Goal: Information Seeking & Learning: Learn about a topic

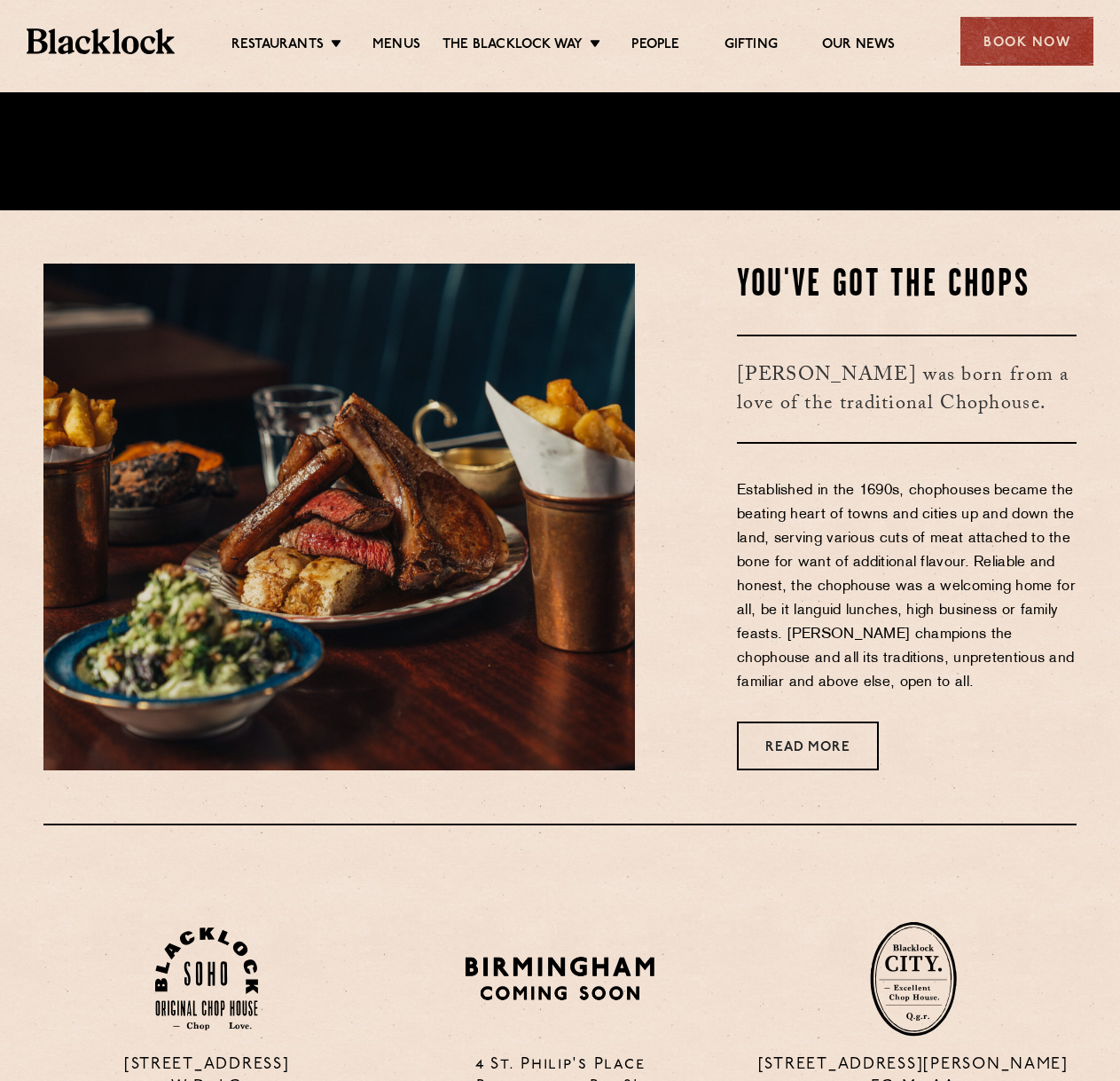
scroll to position [709, 0]
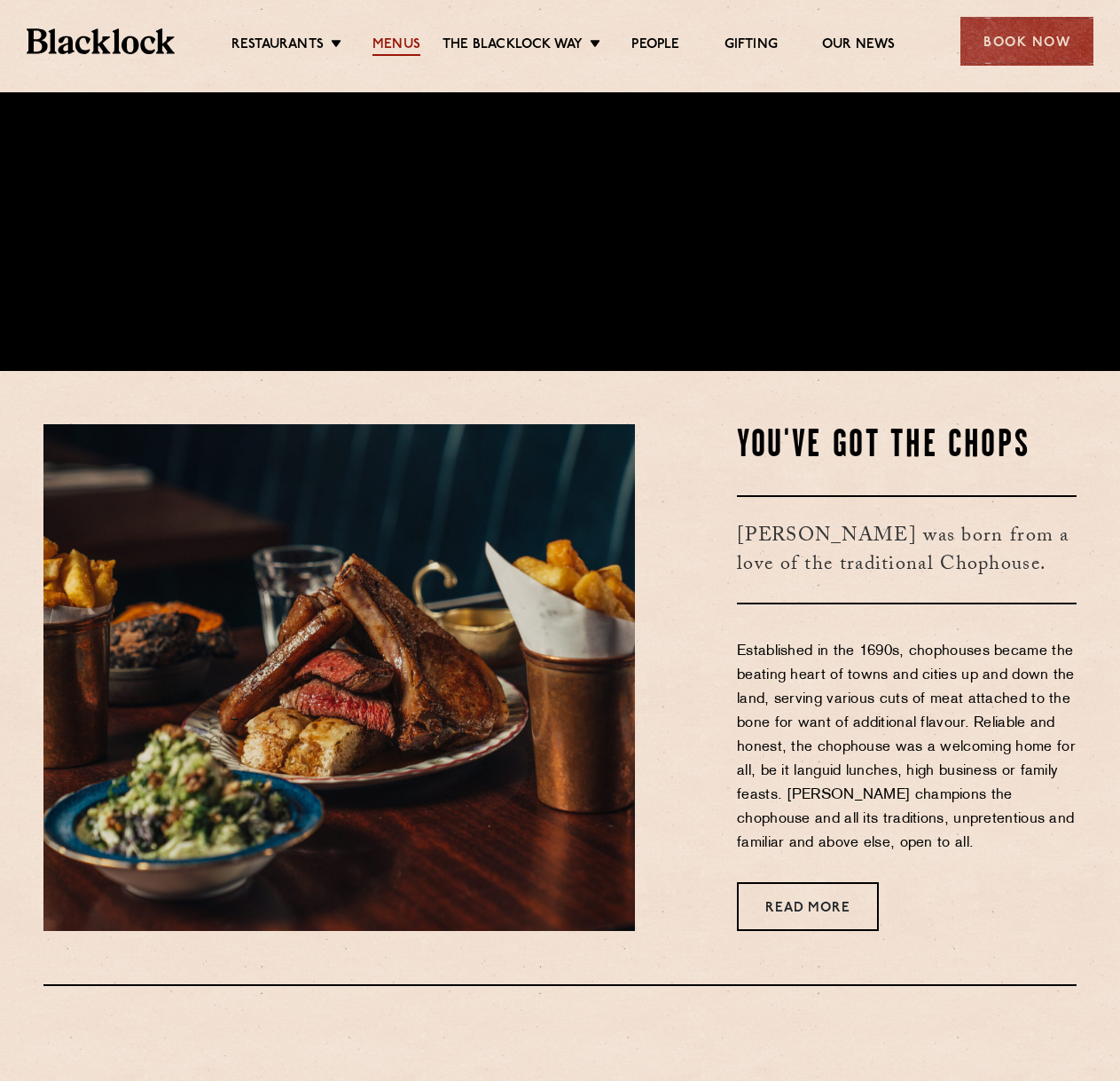
click at [400, 46] on link "Menus" at bounding box center [396, 46] width 48 height 20
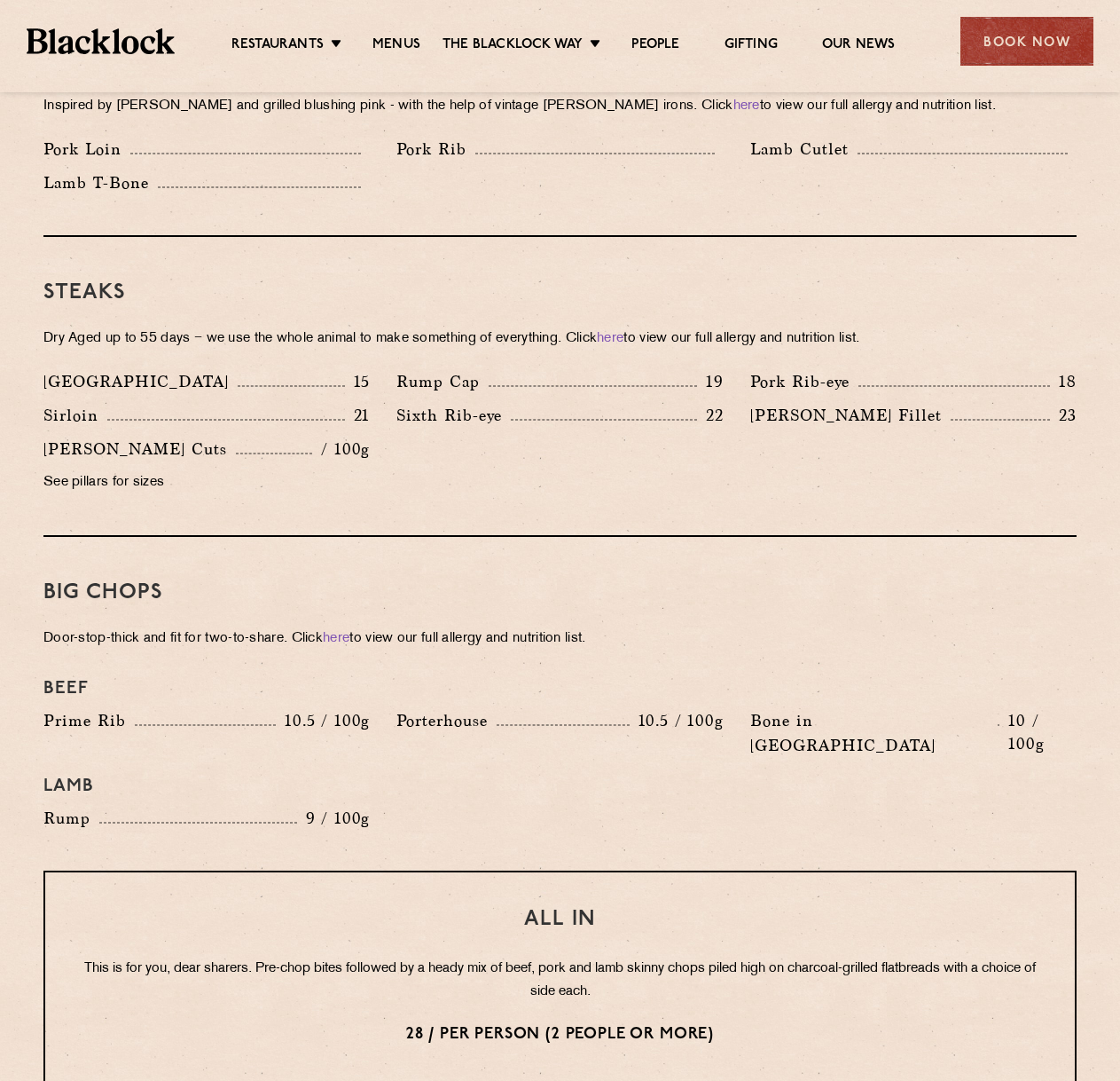
scroll to position [1863, 0]
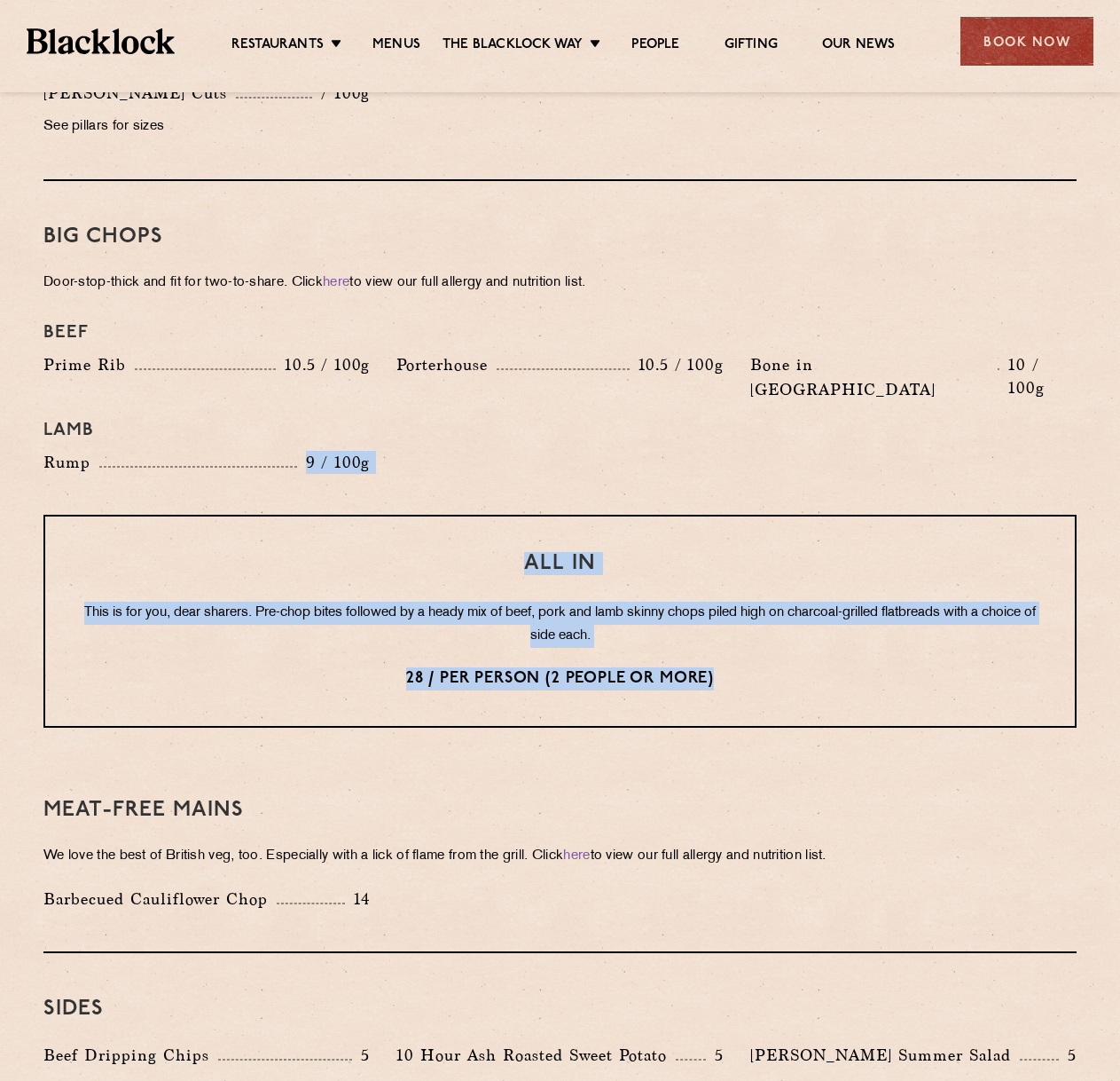
drag, startPoint x: 764, startPoint y: 640, endPoint x: 156, endPoint y: 412, distance: 649.3
click at [124, 418] on div "Pre Chop Bites [PERSON_NAME] Potted Meats & Kimchi 2 Egg & Anchovy 2 Cheese & P…" at bounding box center [560, 305] width 1078 height 2553
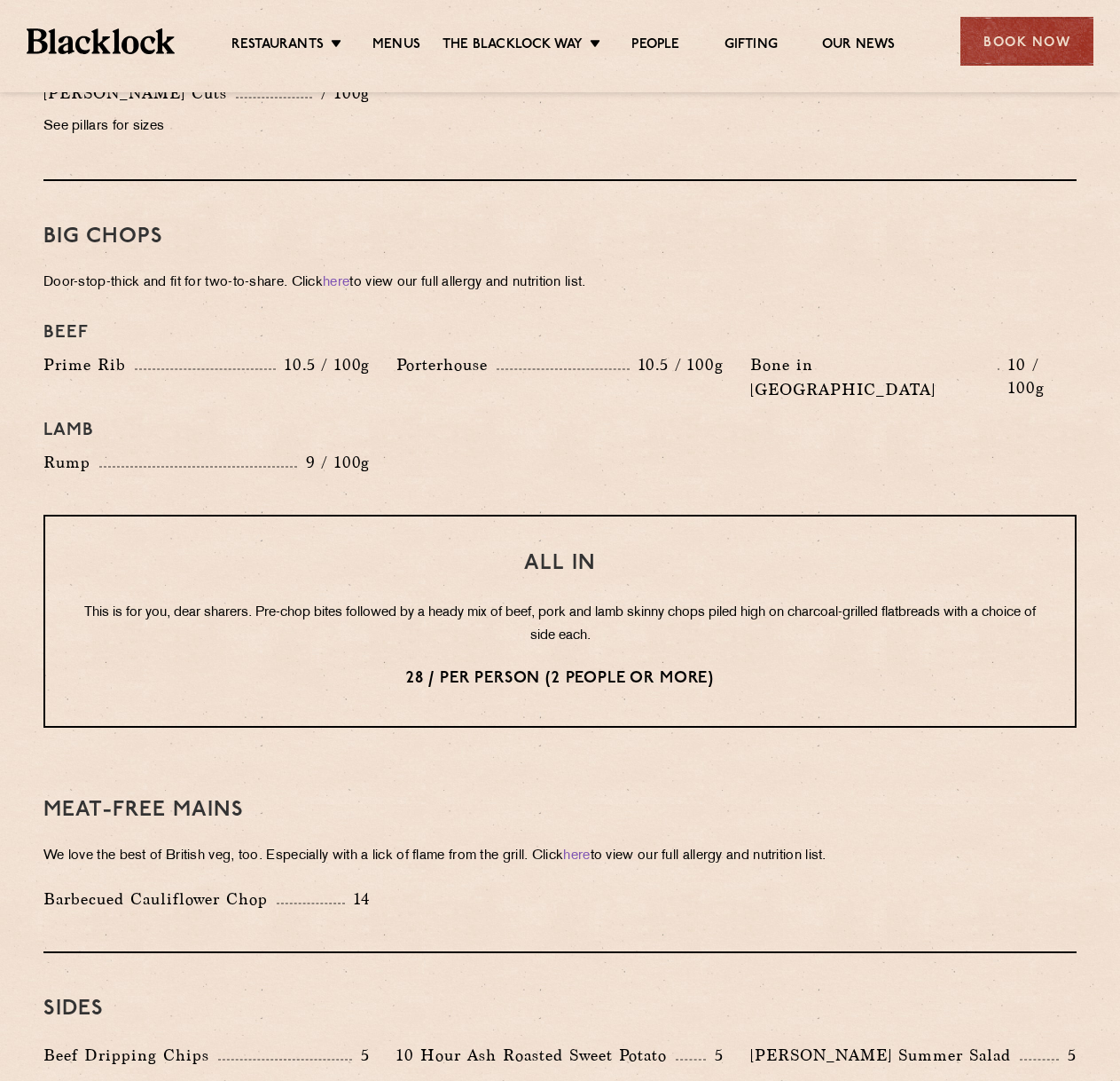
click at [628, 449] on div "Big Chops Door-stop-thick and fit for two-to-share. Click here to view our full…" at bounding box center [560, 348] width 1033 height 334
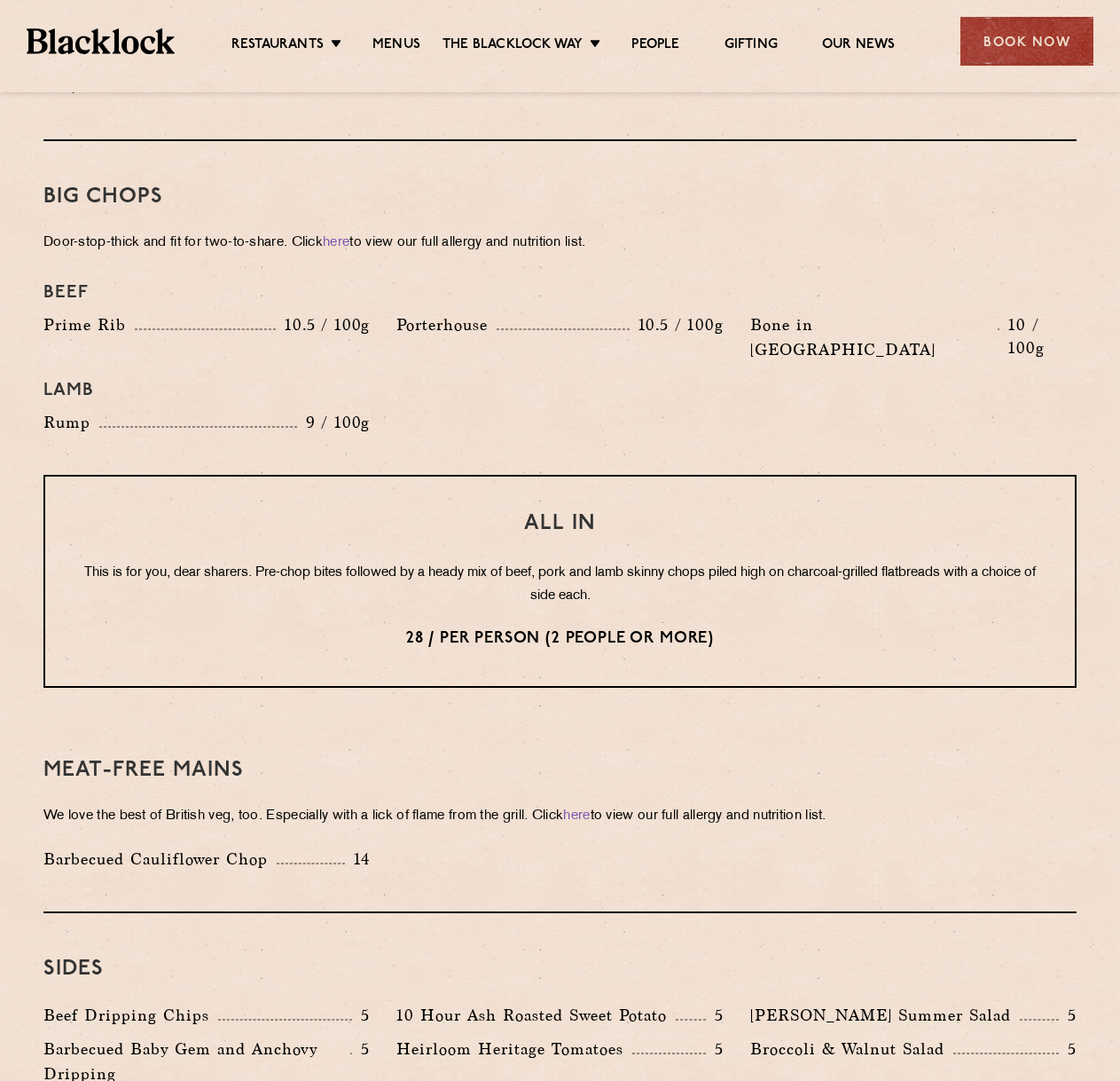
scroll to position [1952, 0]
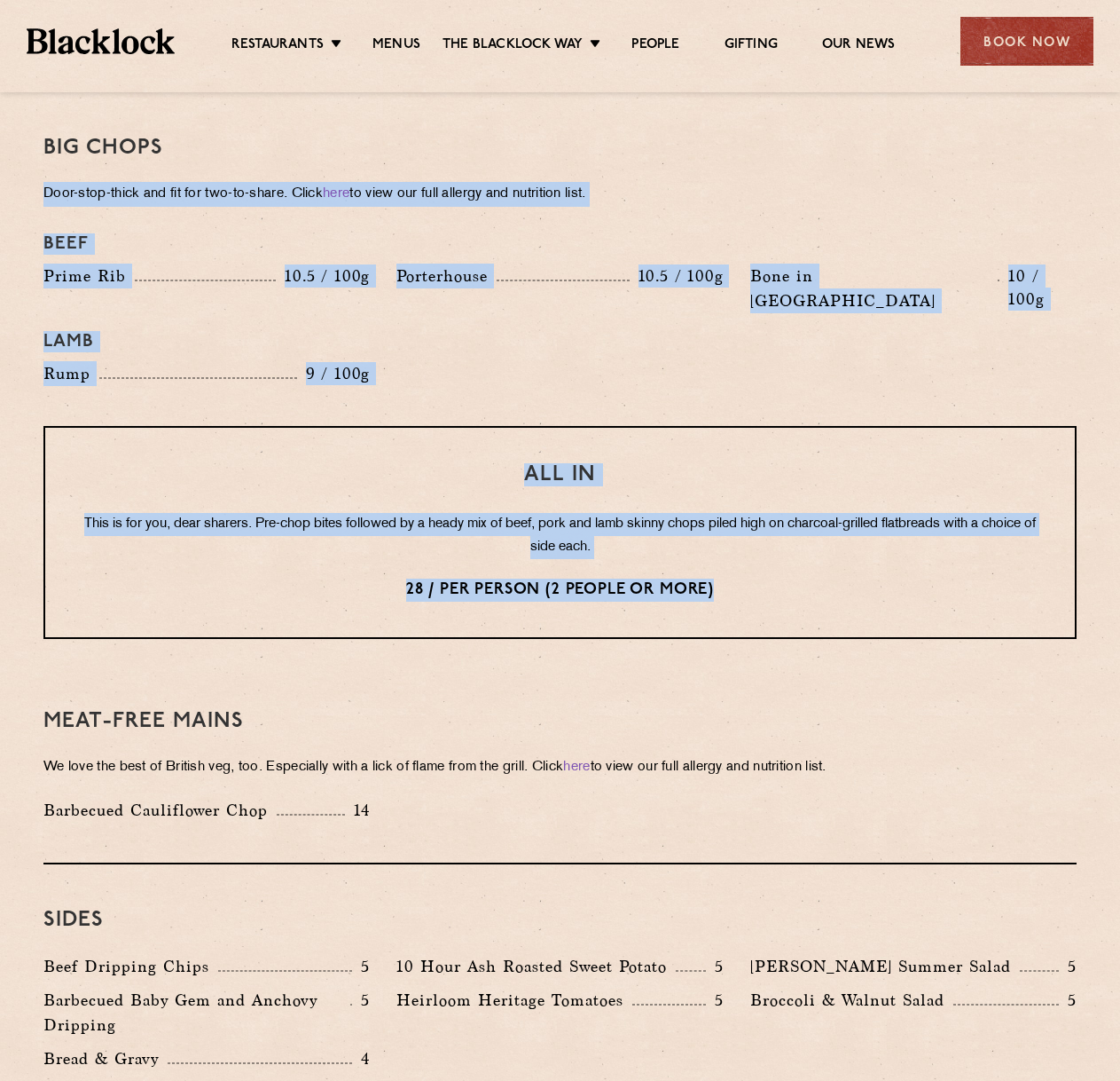
drag, startPoint x: 760, startPoint y: 548, endPoint x: 15, endPoint y: 165, distance: 837.7
click at [564, 342] on div "Beef Prime Rib 10.5 / 100g Porterhouse 10.5 / 100g Bone in Sirloin 10 / 100g La…" at bounding box center [560, 309] width 1060 height 170
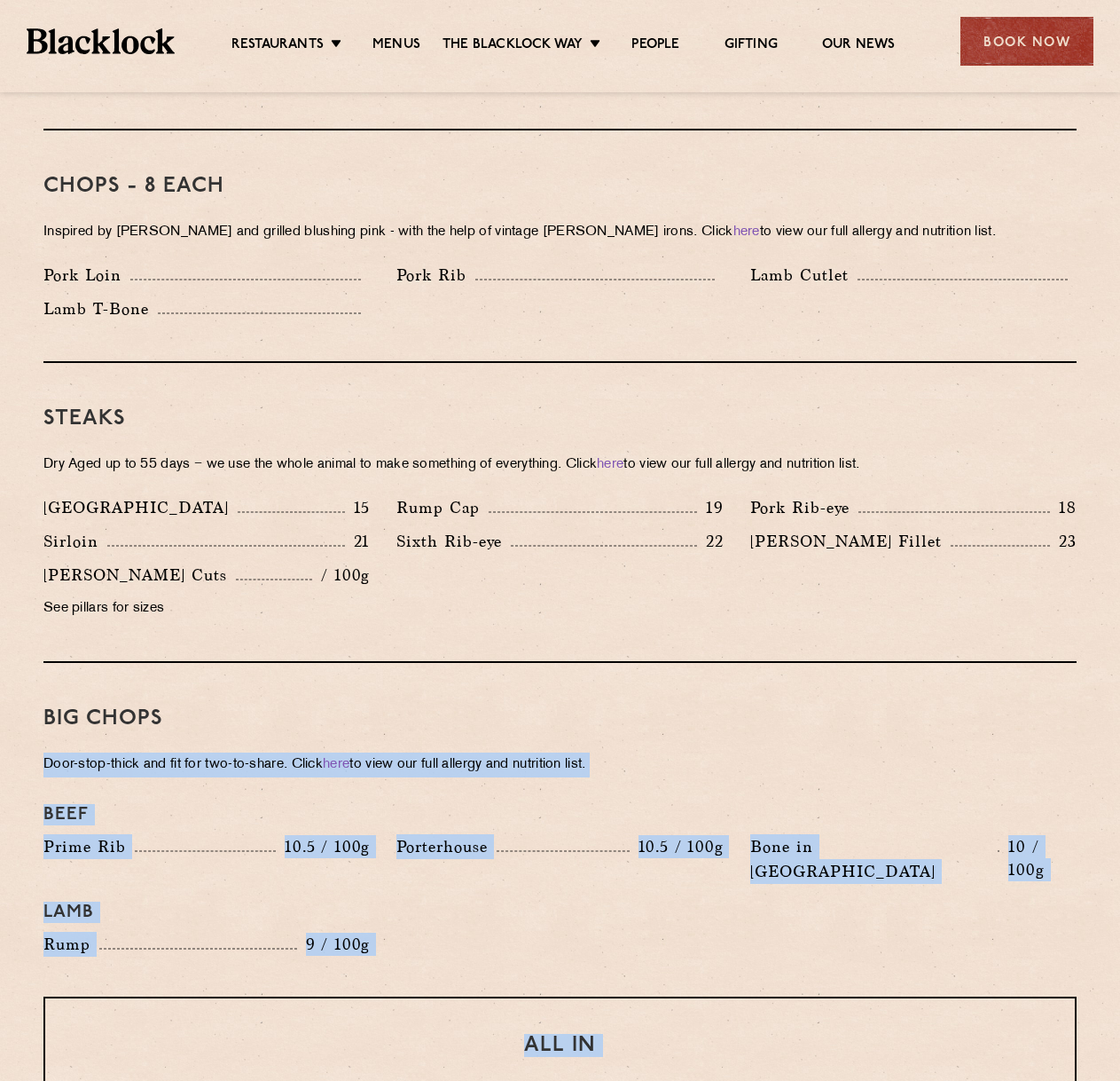
scroll to position [1153, 0]
